Goal: Transaction & Acquisition: Purchase product/service

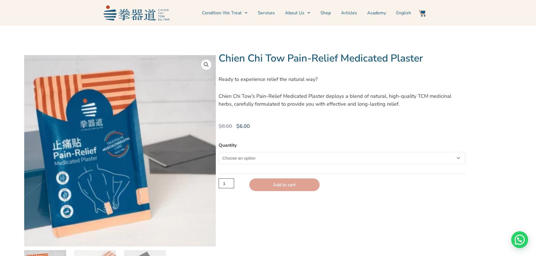
click at [457, 159] on select "Choose an option Single" at bounding box center [341, 158] width 246 height 12
select select "Single"
click at [218, 152] on select "Choose an option Single" at bounding box center [341, 158] width 246 height 12
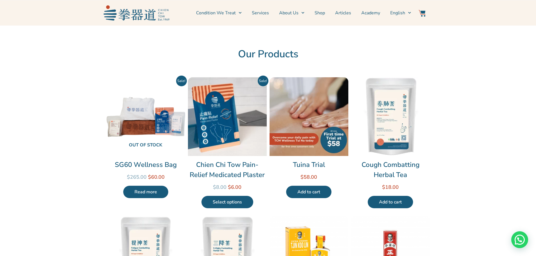
click at [148, 193] on link "Read more" at bounding box center [145, 192] width 45 height 12
click at [228, 202] on link "Select options" at bounding box center [227, 202] width 52 height 12
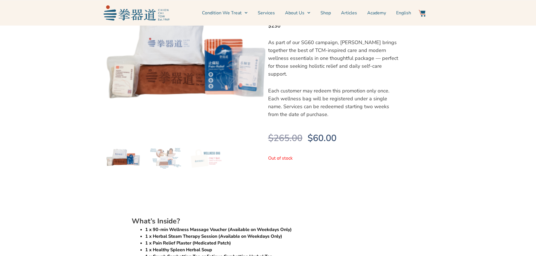
scroll to position [84, 0]
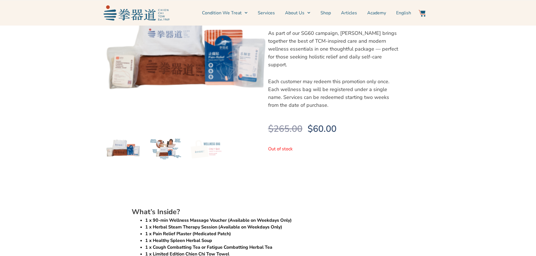
click at [164, 152] on img at bounding box center [165, 148] width 34 height 34
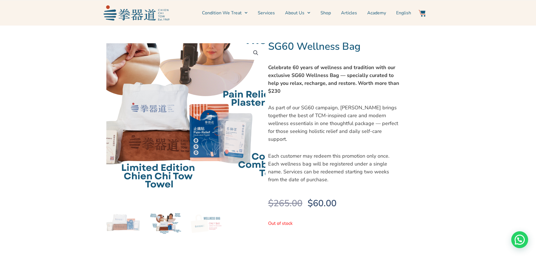
scroll to position [0, 0]
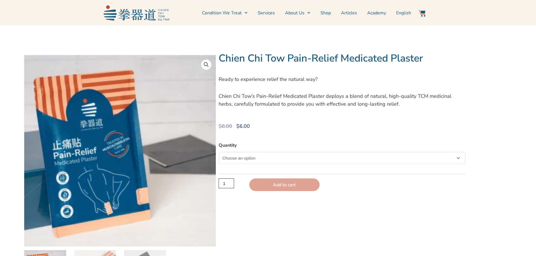
click at [317, 160] on select "Choose an option Single" at bounding box center [341, 158] width 246 height 12
select select "Single"
click at [218, 152] on select "Choose an option Single" at bounding box center [341, 158] width 246 height 12
click at [284, 189] on button "Add to cart" at bounding box center [284, 185] width 70 height 13
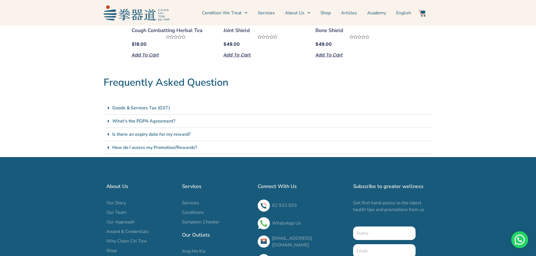
scroll to position [759, 0]
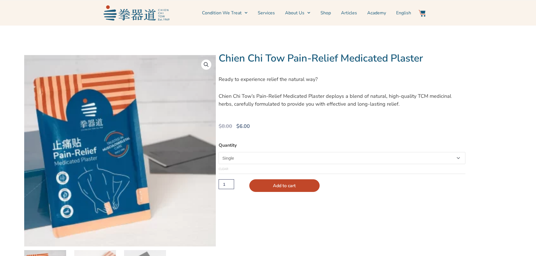
select select "Single"
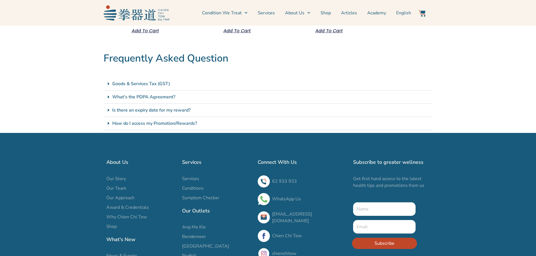
scroll to position [619, 0]
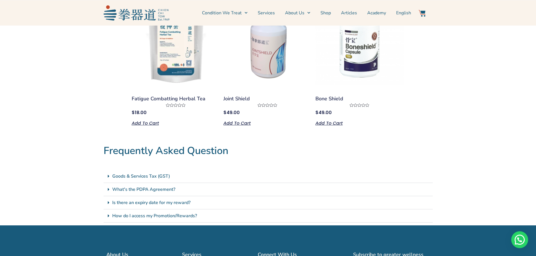
click at [180, 216] on link "How do I access my Promotion/Rewards?" at bounding box center [154, 216] width 85 height 6
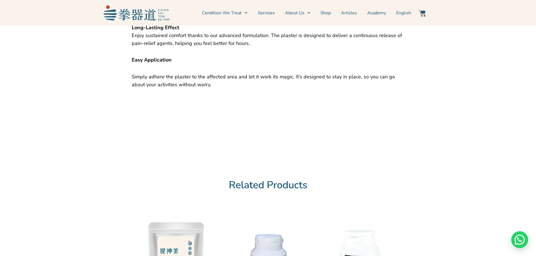
scroll to position [169, 0]
